Goal: Use online tool/utility: Utilize a website feature to perform a specific function

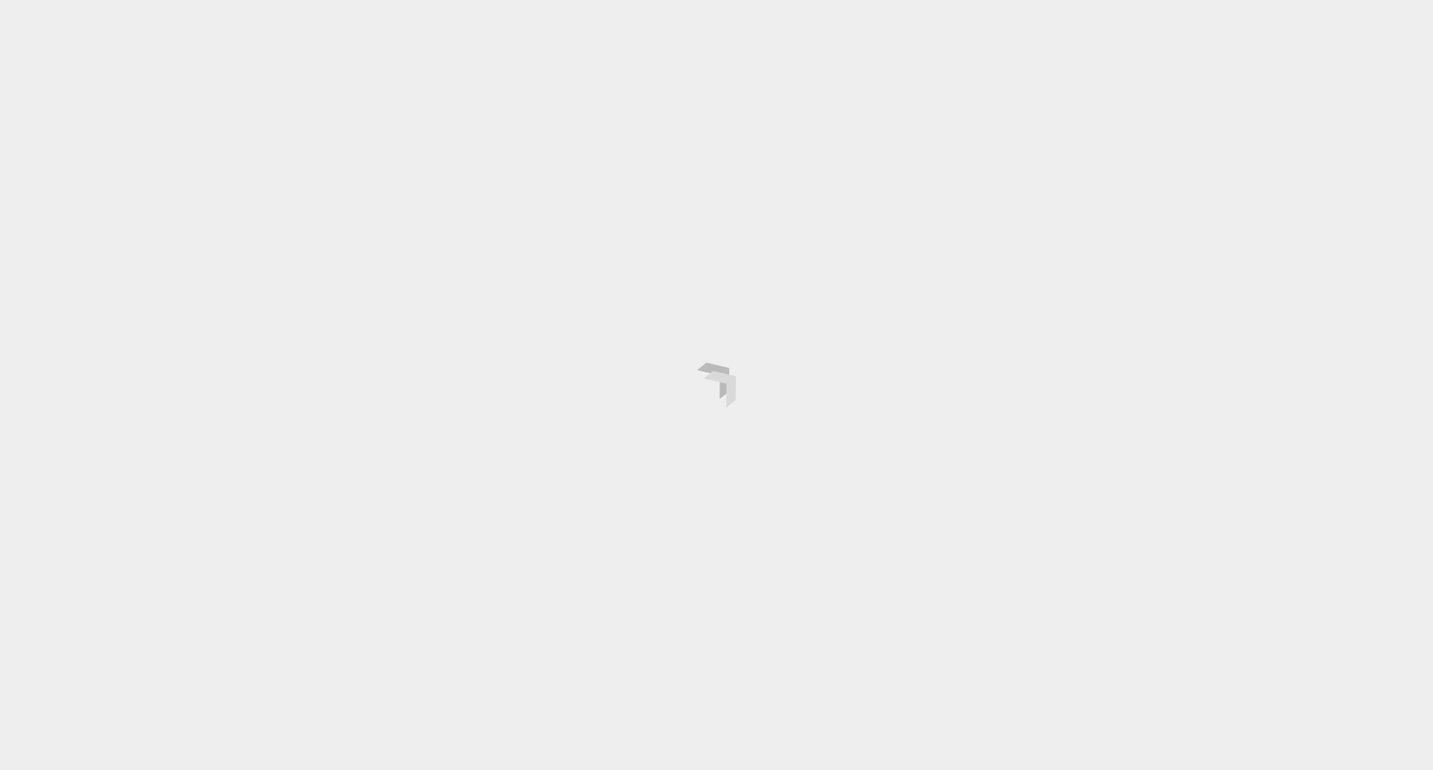
click at [790, 615] on div at bounding box center [716, 385] width 1433 height 770
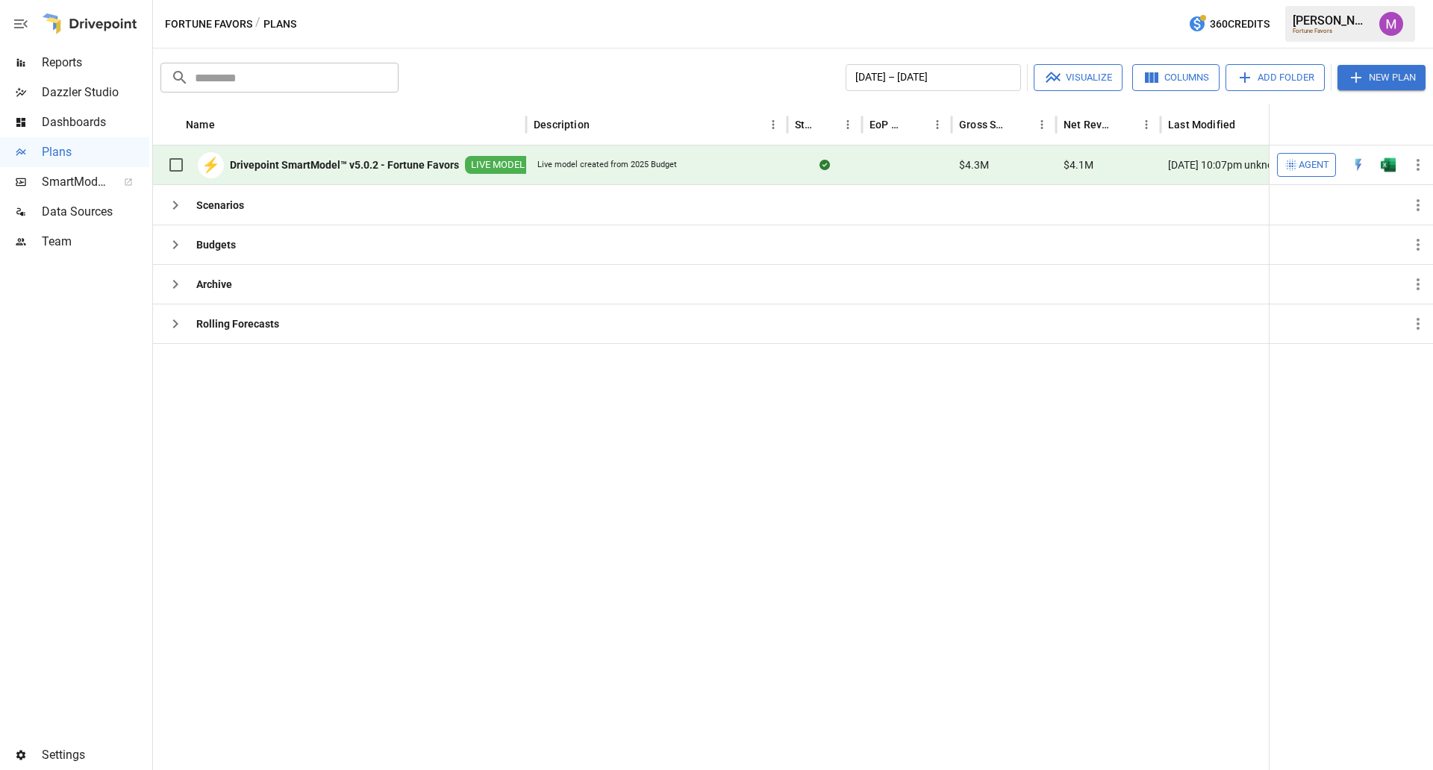
click at [407, 156] on div "⚡ Drivepoint SmartModel™ v5.0.2 - Fortune Favors LIVE MODEL" at bounding box center [345, 164] width 370 height 31
click at [355, 164] on b "Drivepoint SmartModel™ v5.0.2 - Fortune Favors" at bounding box center [344, 164] width 229 height 15
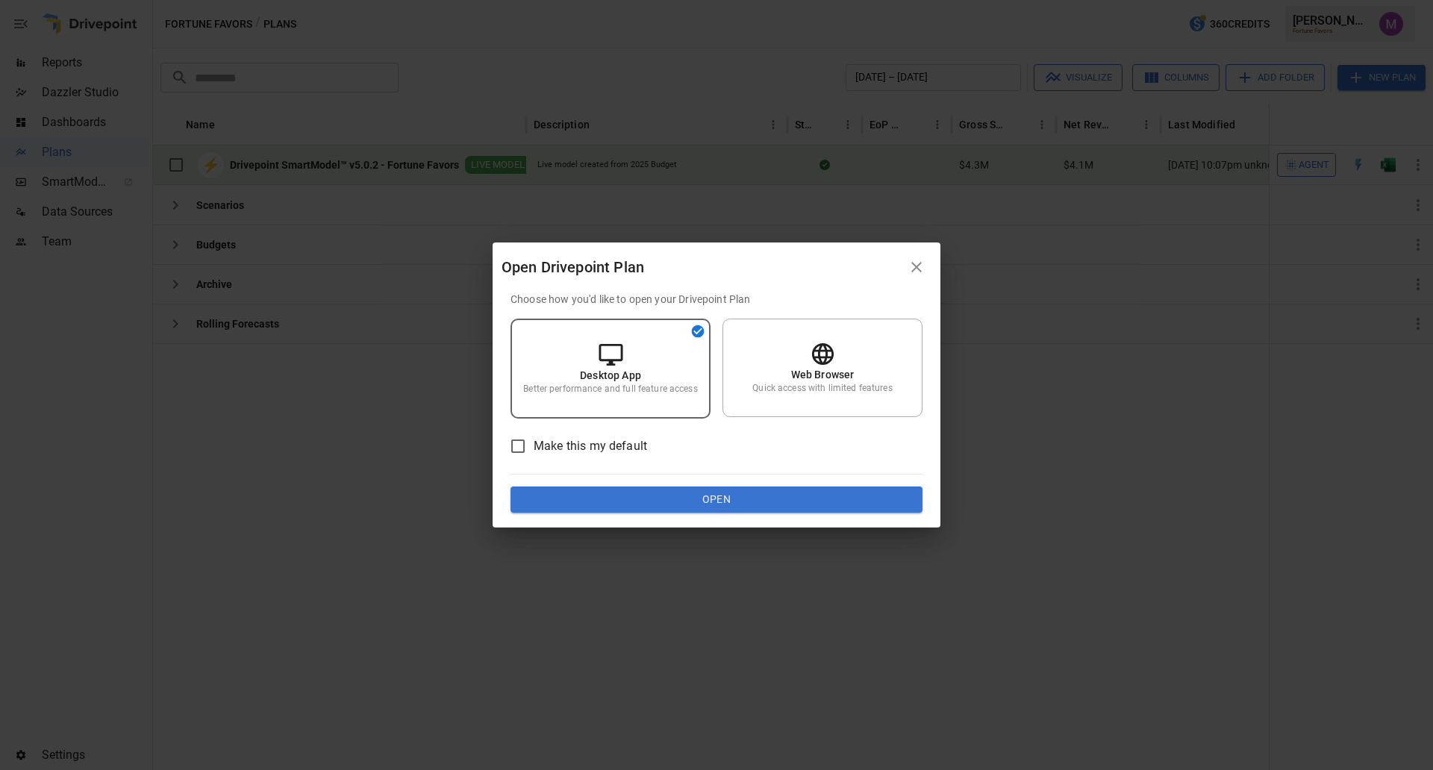
click at [707, 511] on button "Open" at bounding box center [717, 500] width 412 height 27
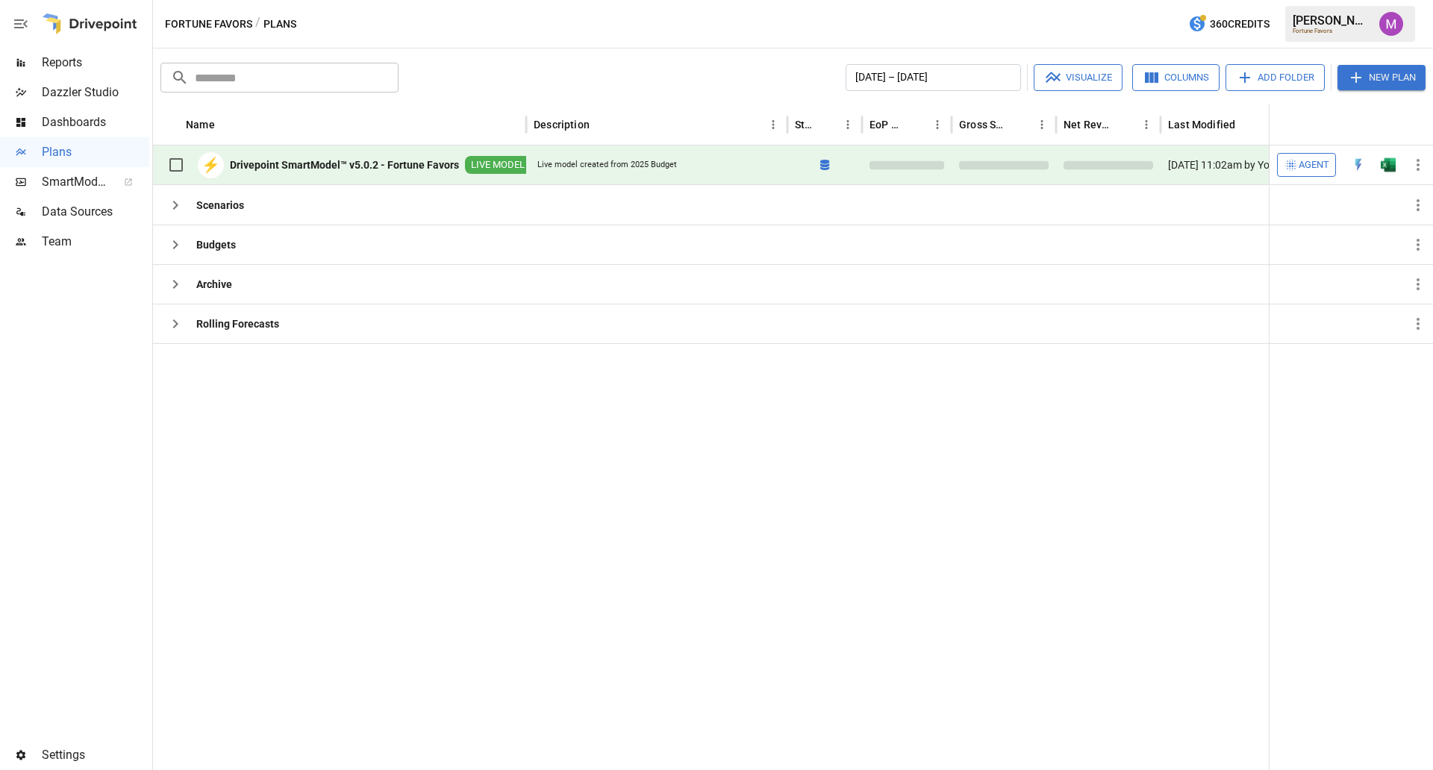
click at [365, 154] on div "⚡ Drivepoint SmartModel™ v5.0.2 - Fortune Favors LIVE MODEL" at bounding box center [345, 164] width 370 height 31
click at [397, 162] on b "Drivepoint SmartModel™ v5.0.2 - Fortune Favors" at bounding box center [344, 164] width 229 height 15
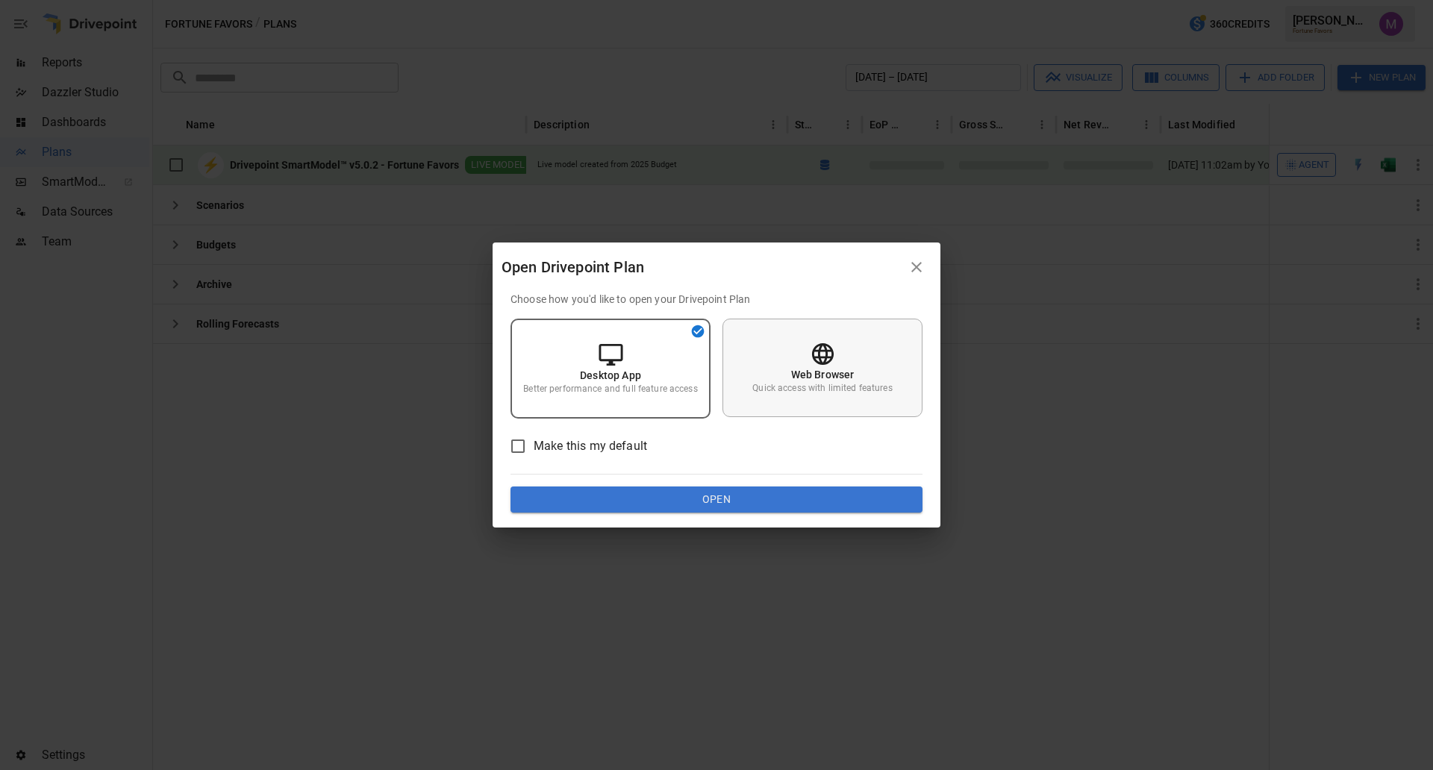
click at [866, 346] on div "Web Browser Quick access with limited features" at bounding box center [823, 368] width 200 height 99
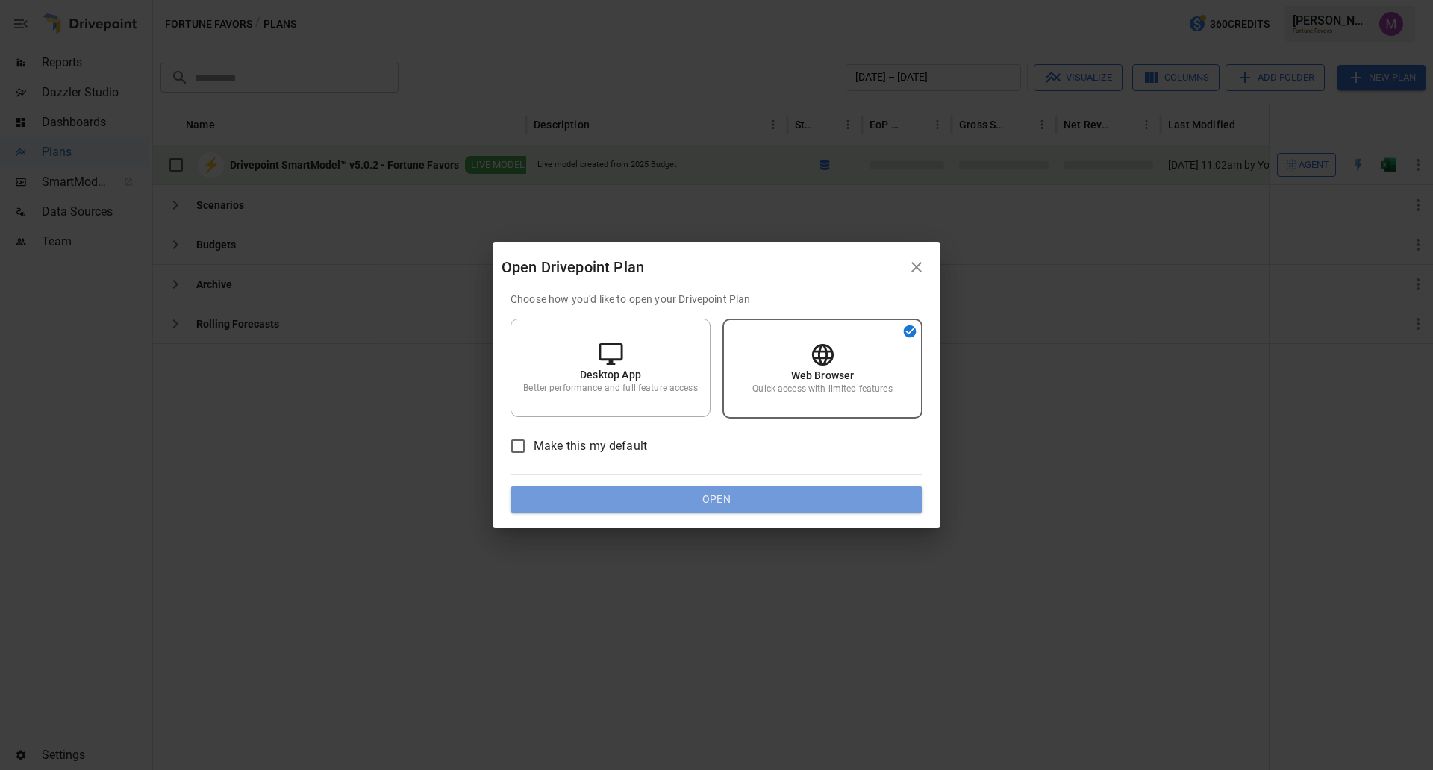
click at [711, 503] on button "Open" at bounding box center [717, 500] width 412 height 27
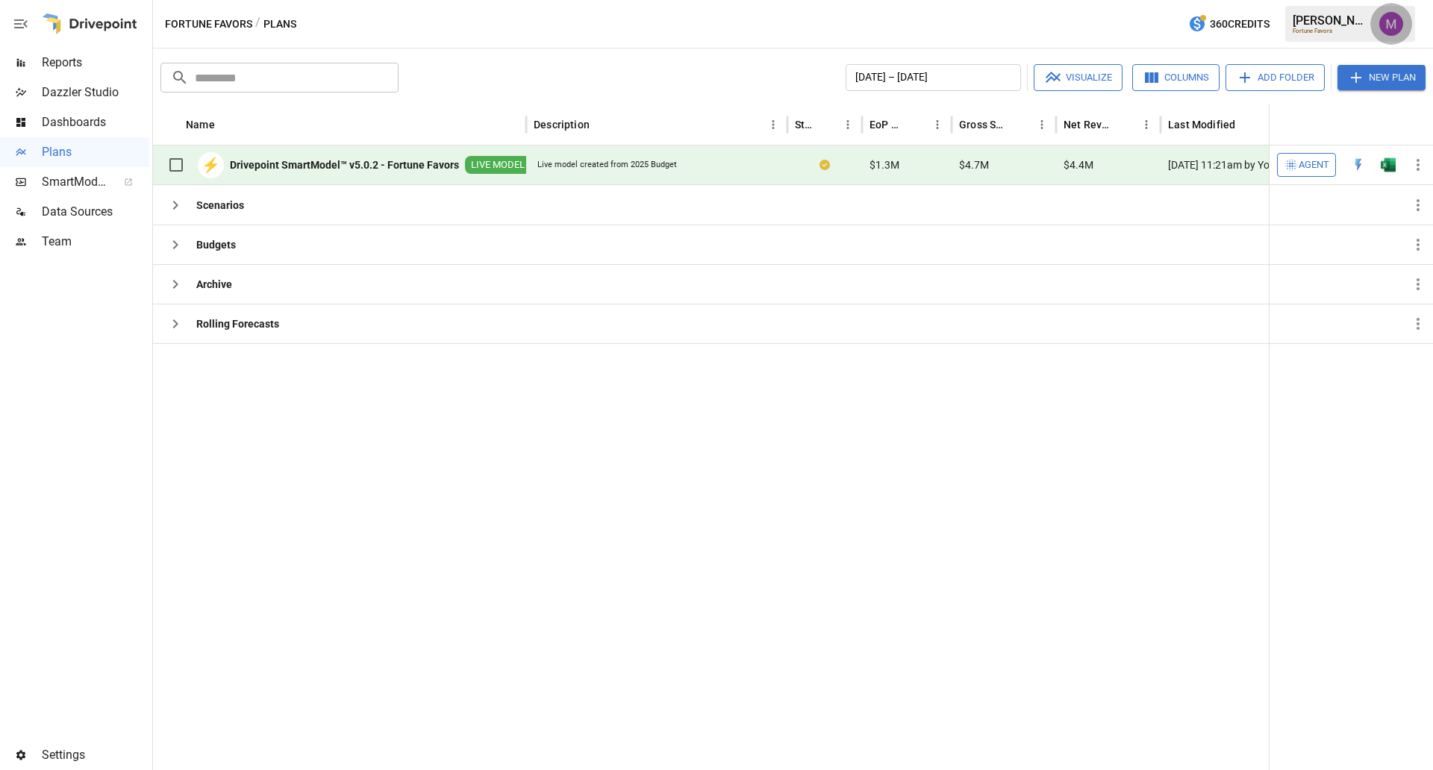
click at [1396, 37] on button "button" at bounding box center [1391, 24] width 42 height 42
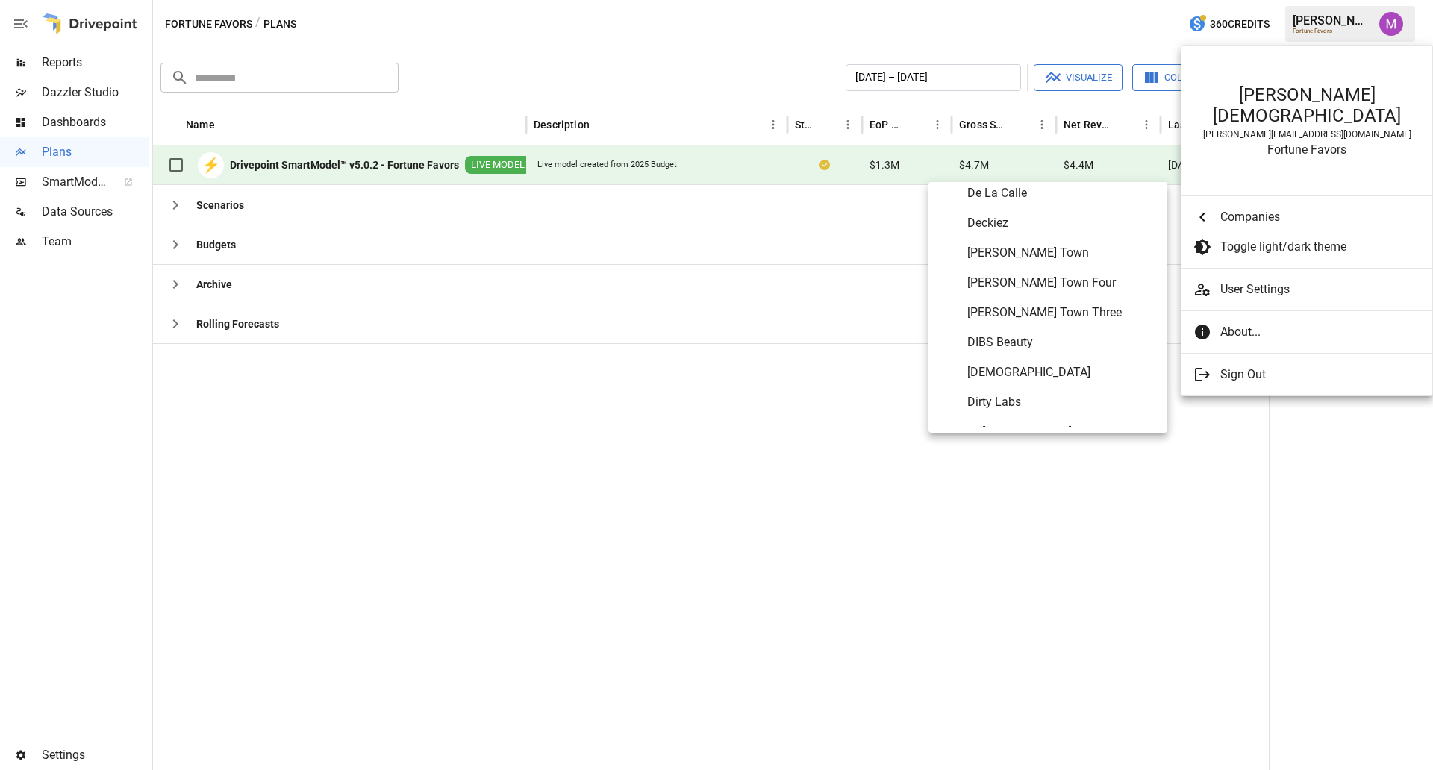
scroll to position [1982, 0]
click at [1042, 402] on span "Dirty Labs" at bounding box center [1061, 401] width 188 height 18
